Goal: Task Accomplishment & Management: Use online tool/utility

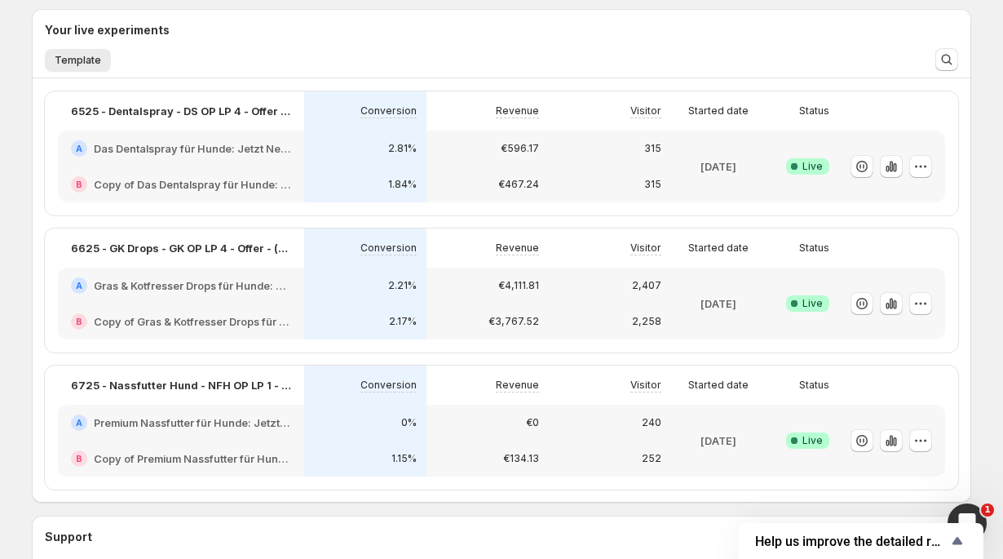
scroll to position [392, 0]
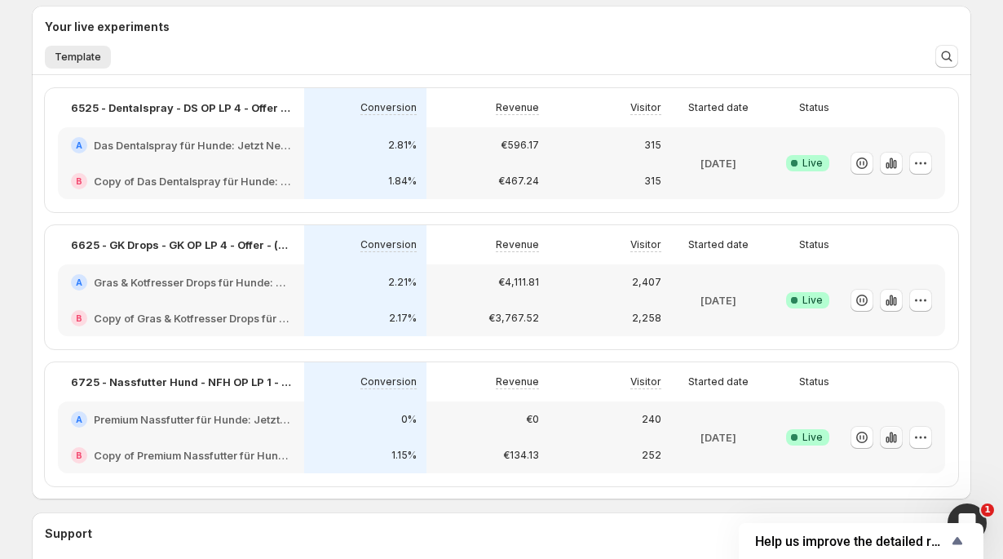
click at [889, 439] on icon "button" at bounding box center [891, 437] width 16 height 16
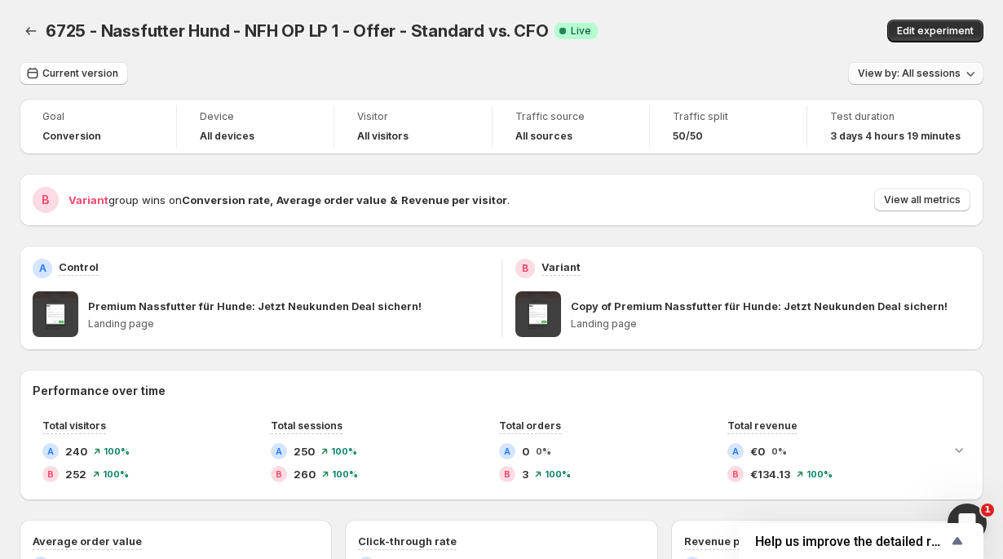
click at [918, 75] on span "View by: All sessions" at bounding box center [909, 73] width 103 height 13
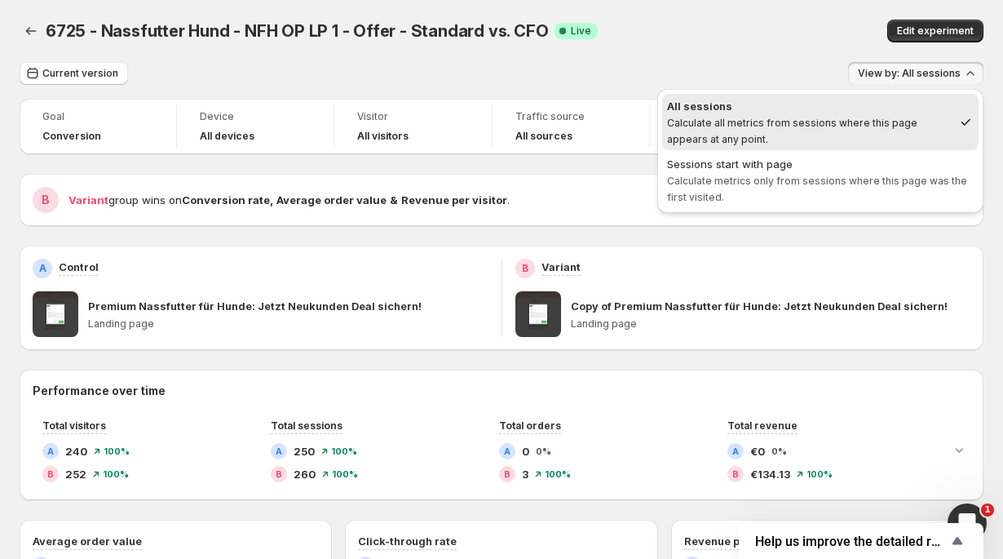
click at [918, 75] on span "View by: All sessions" at bounding box center [909, 73] width 103 height 13
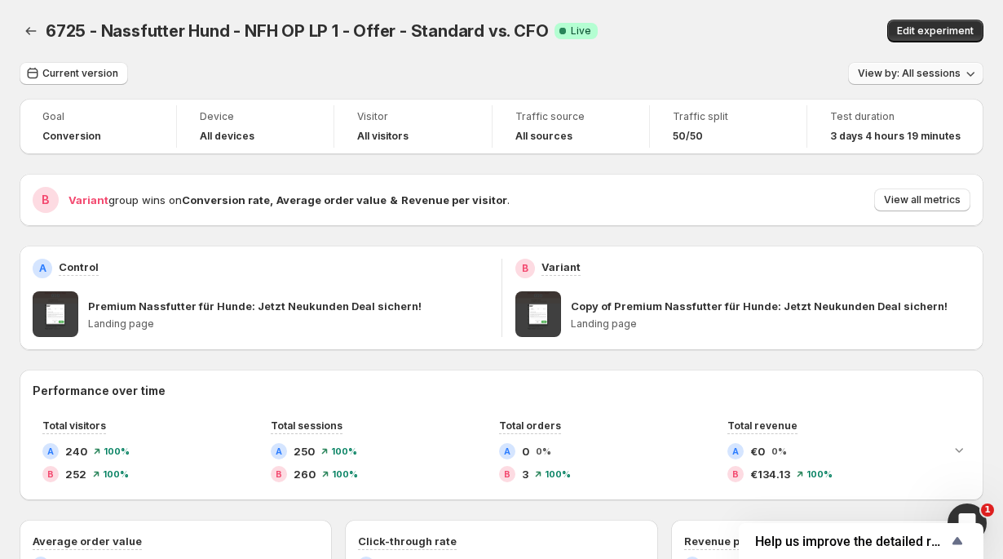
click at [918, 75] on span "View by: All sessions" at bounding box center [909, 73] width 103 height 13
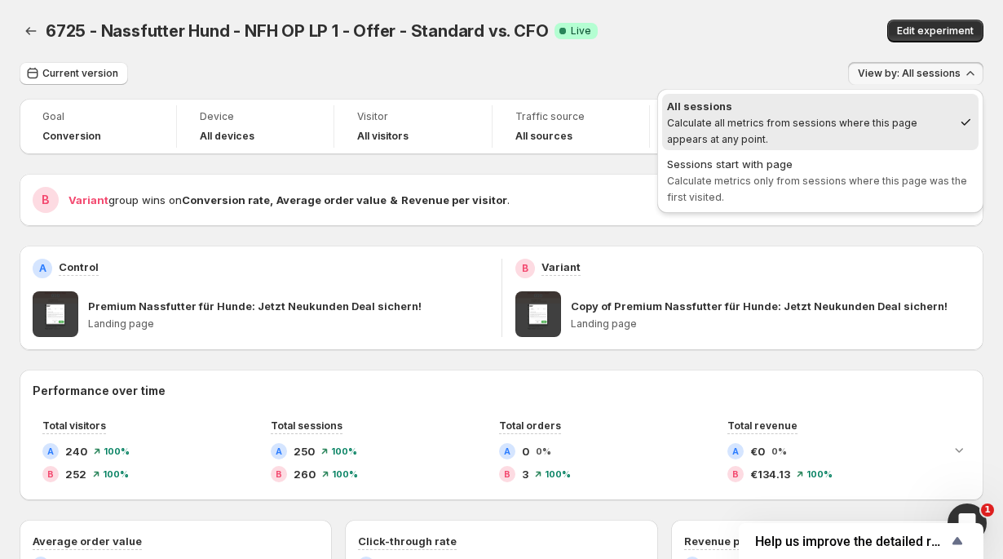
click at [918, 75] on span "View by: All sessions" at bounding box center [909, 73] width 103 height 13
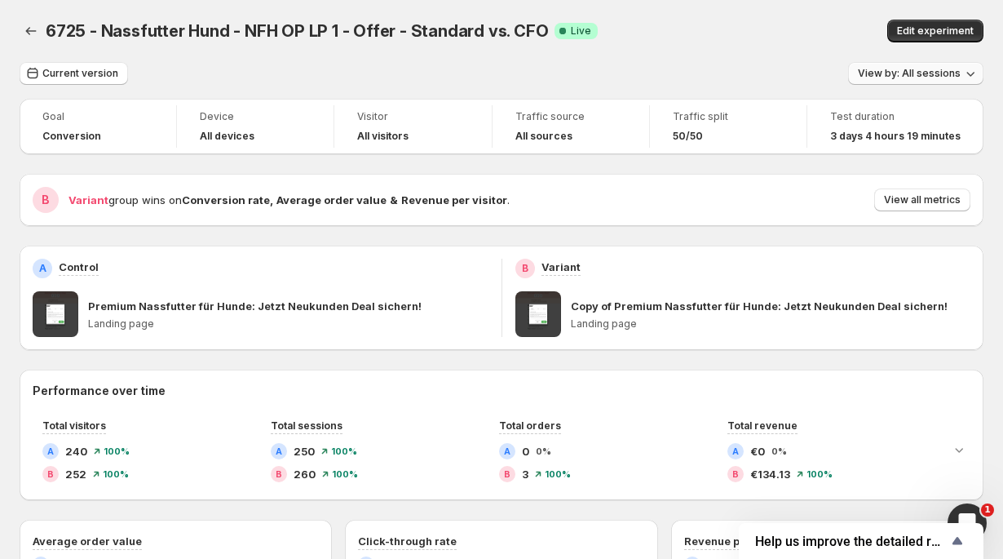
click at [918, 75] on span "View by: All sessions" at bounding box center [909, 73] width 103 height 13
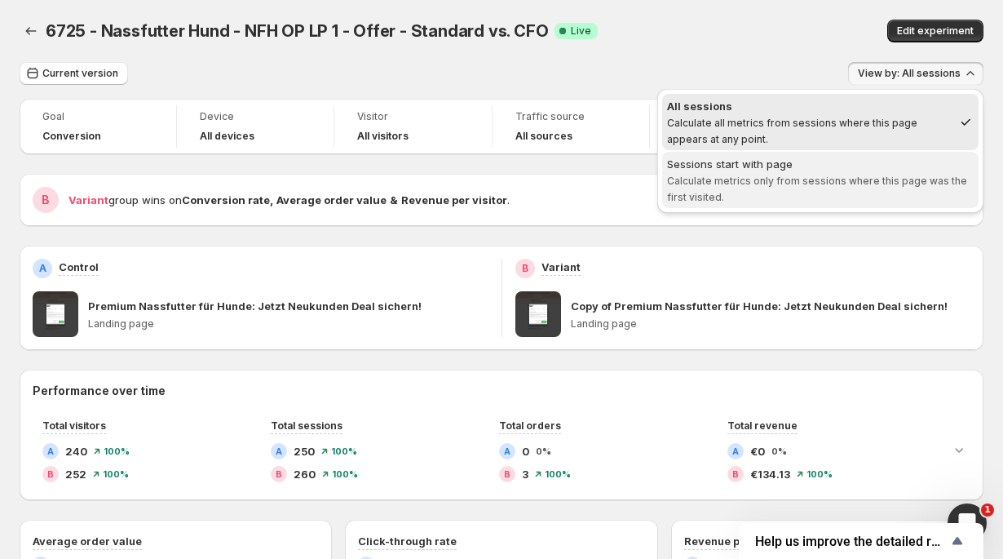
click at [857, 182] on span "Calculate metrics only from sessions where this page was the first visited." at bounding box center [817, 189] width 300 height 29
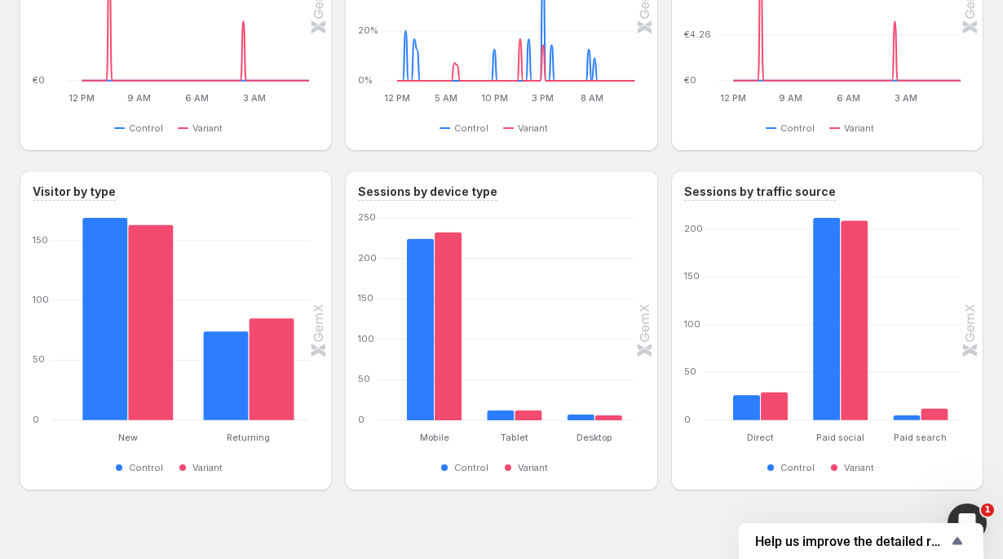
scroll to position [676, 0]
